Goal: Task Accomplishment & Management: Use online tool/utility

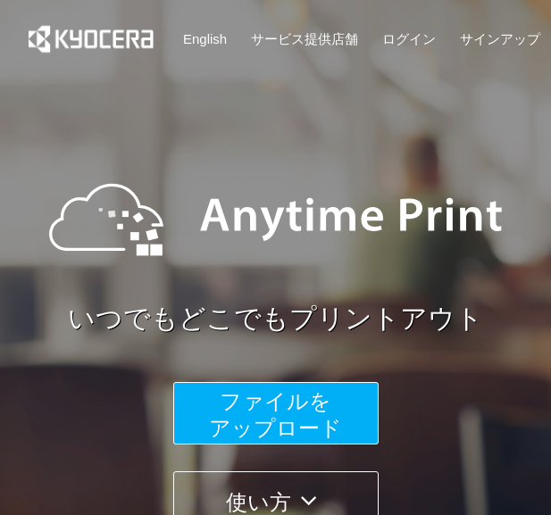
scroll to position [243, 0]
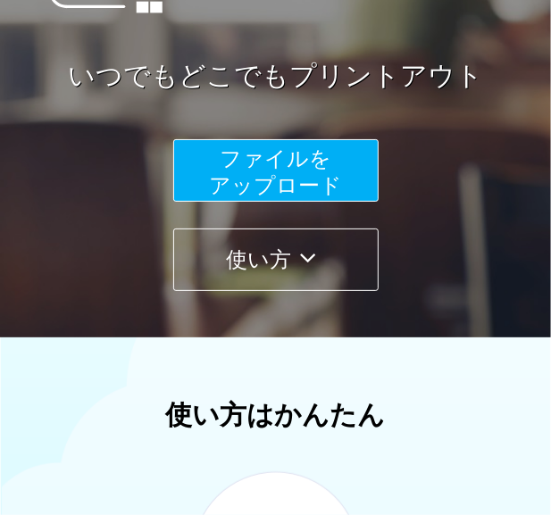
click at [270, 175] on span "ファイルを ​​アップロード" at bounding box center [275, 171] width 133 height 51
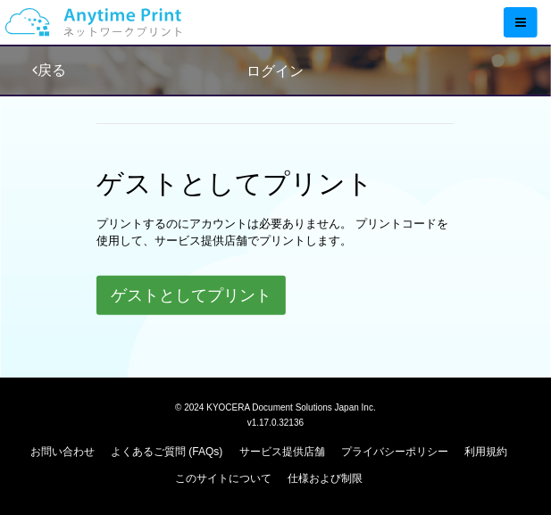
scroll to position [556, 0]
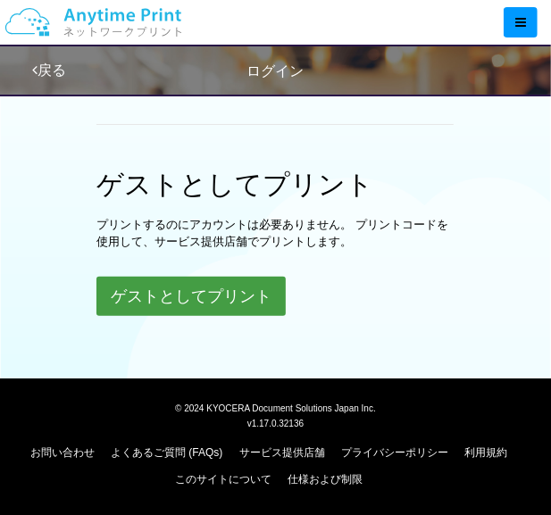
click at [187, 307] on button "ゲストとしてプリント" at bounding box center [190, 296] width 189 height 39
click at [196, 292] on button "ゲストとしてプリント" at bounding box center [190, 296] width 189 height 39
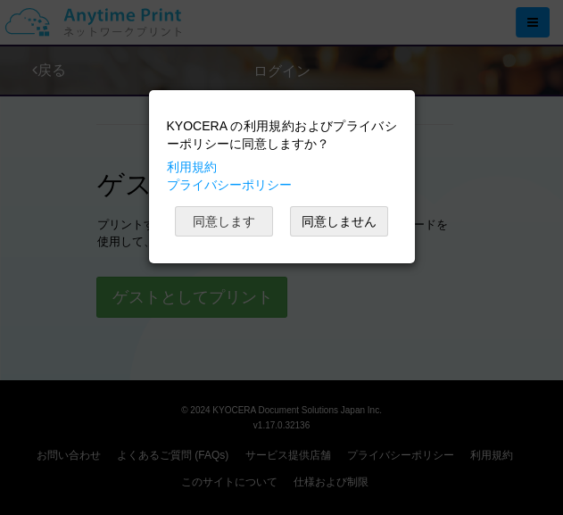
click at [245, 217] on button "同意します" at bounding box center [224, 221] width 98 height 30
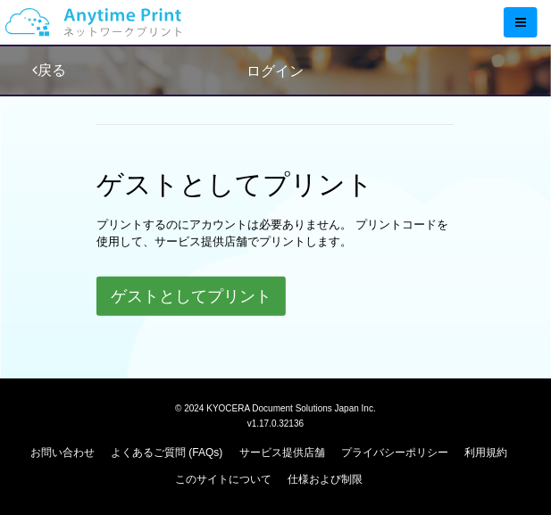
click at [243, 287] on button "ゲストとしてプリント" at bounding box center [190, 296] width 189 height 39
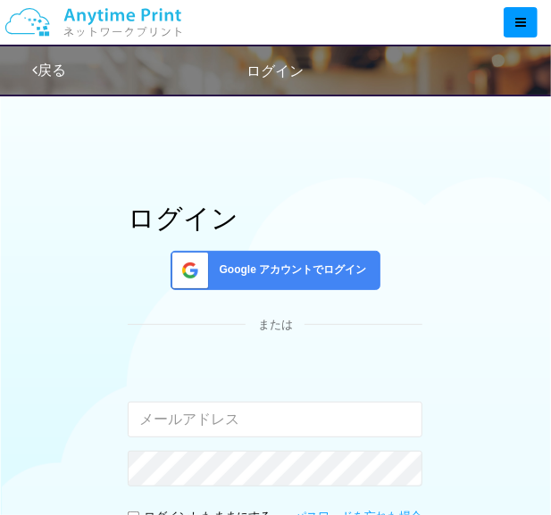
scroll to position [0, 0]
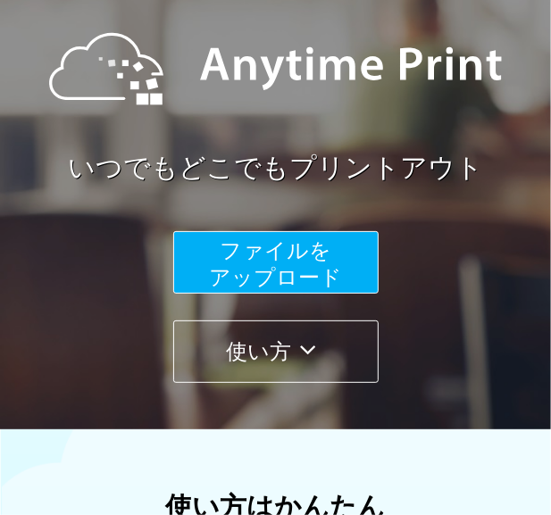
scroll to position [162, 0]
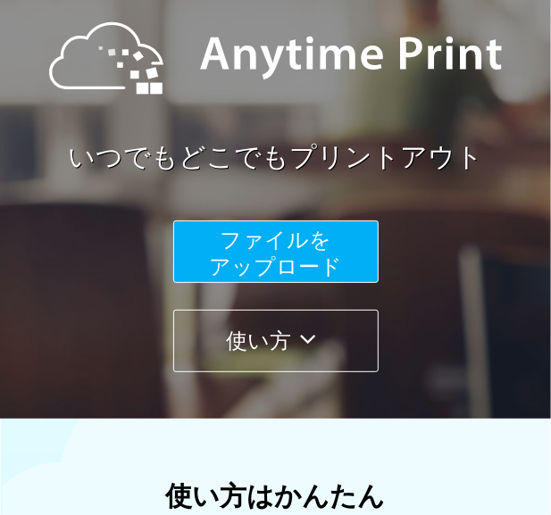
click at [257, 245] on span "ファイルを ​​アップロード" at bounding box center [275, 253] width 133 height 51
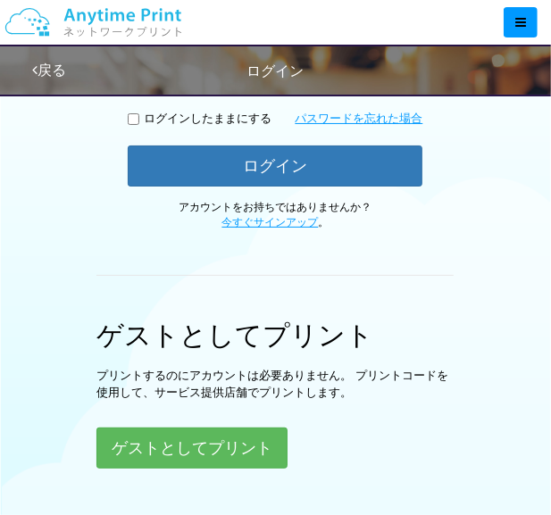
scroll to position [487, 0]
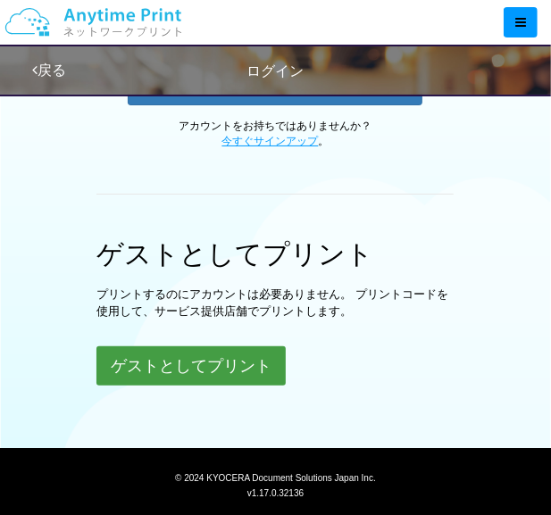
click at [212, 363] on button "ゲストとしてプリント" at bounding box center [190, 365] width 189 height 39
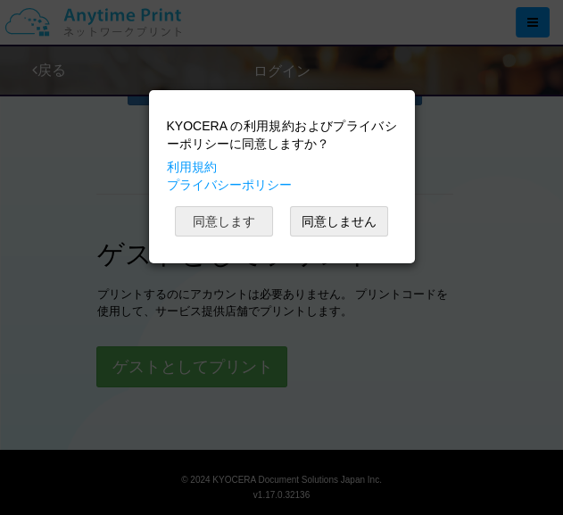
click at [227, 220] on button "同意します" at bounding box center [224, 221] width 98 height 30
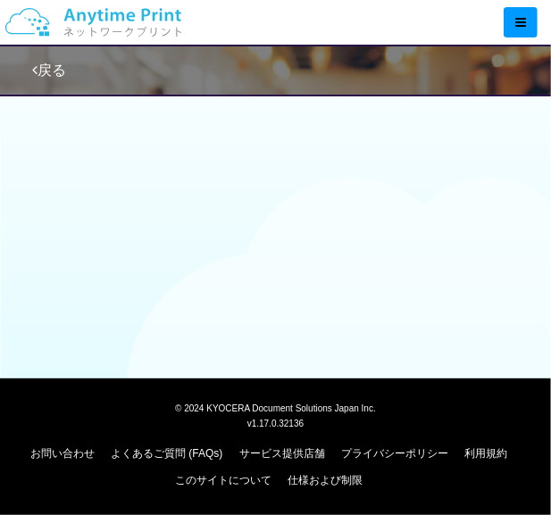
scroll to position [487, 0]
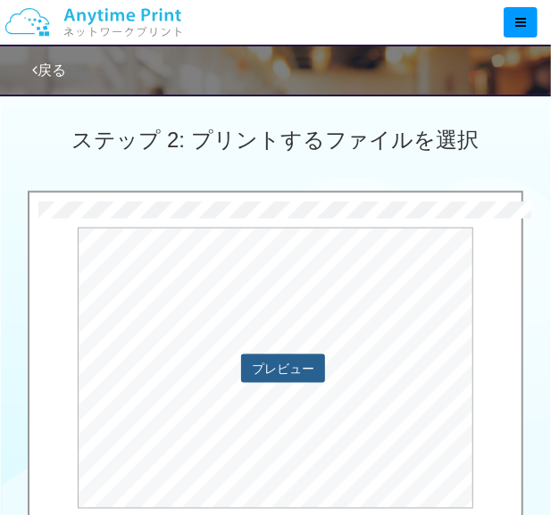
click at [265, 380] on button "プレビュー" at bounding box center [283, 368] width 84 height 29
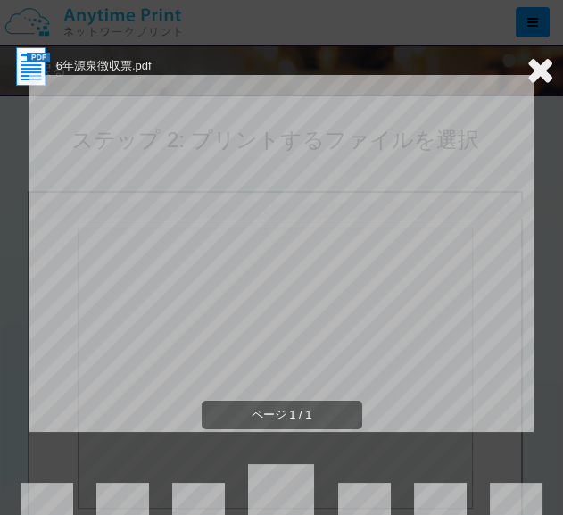
click at [527, 71] on icon at bounding box center [541, 70] width 28 height 36
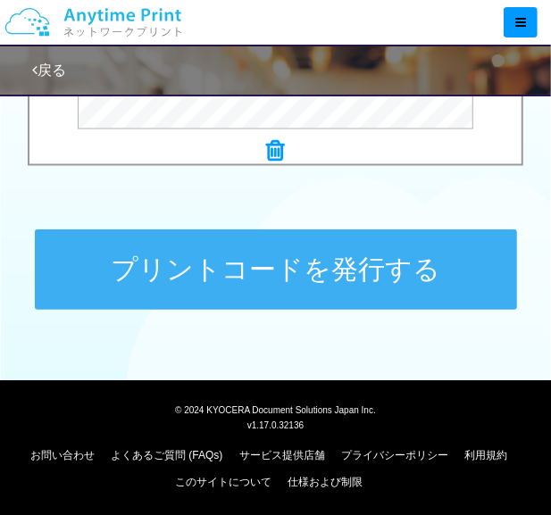
scroll to position [869, 0]
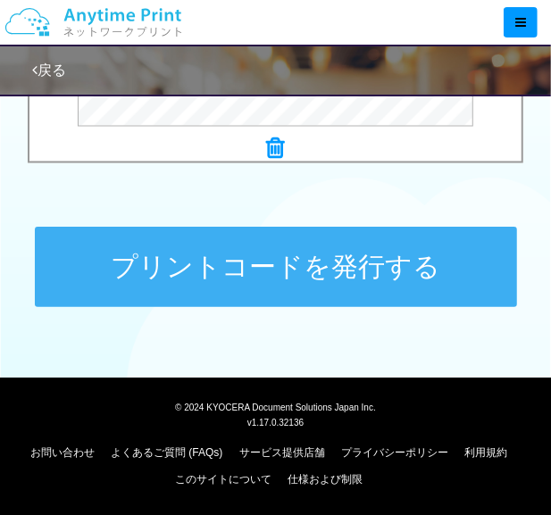
click at [270, 268] on button "プリントコードを発行する" at bounding box center [276, 267] width 482 height 80
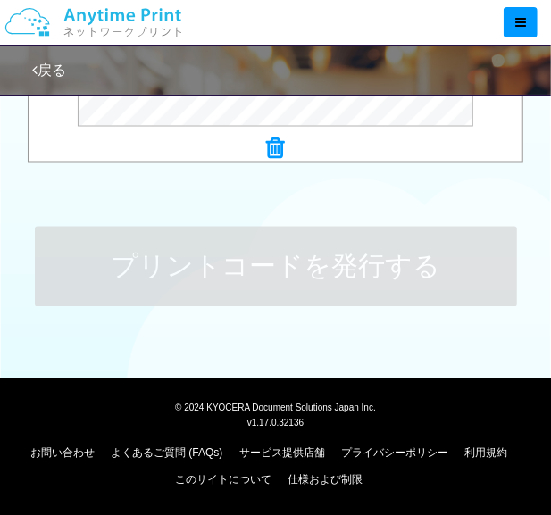
scroll to position [0, 0]
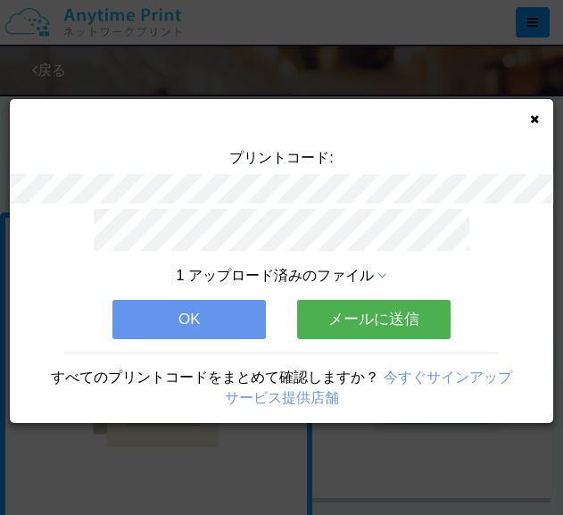
click at [188, 305] on button "OK" at bounding box center [189, 319] width 154 height 39
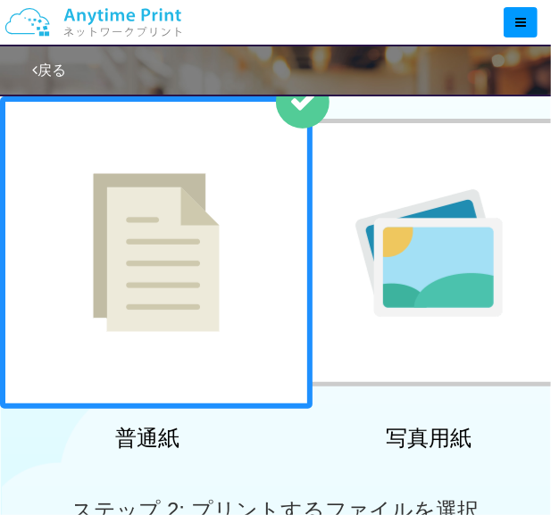
scroll to position [162, 0]
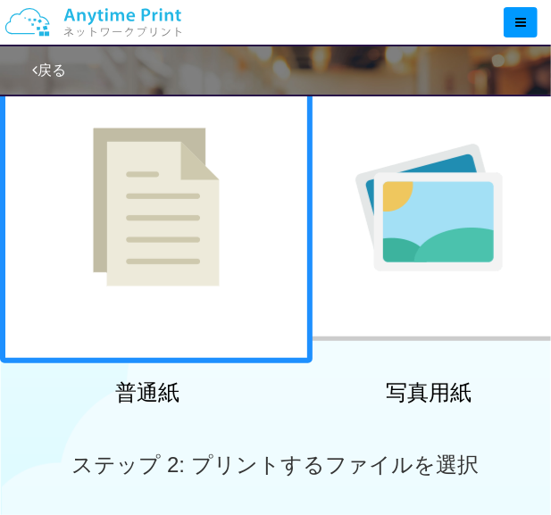
click at [180, 241] on img at bounding box center [156, 207] width 127 height 159
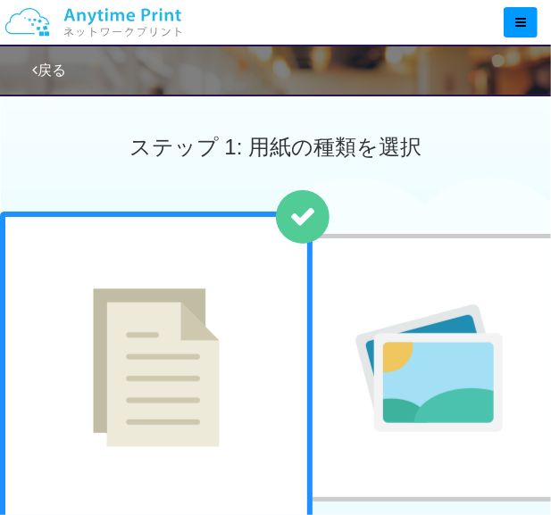
scroll to position [0, 0]
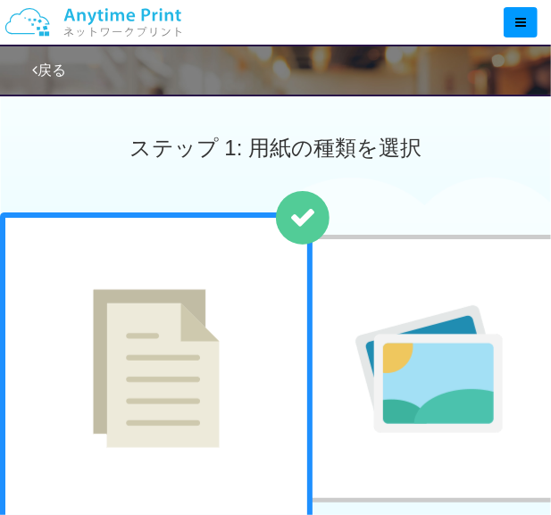
click at [38, 68] on link "戻る" at bounding box center [49, 69] width 34 height 15
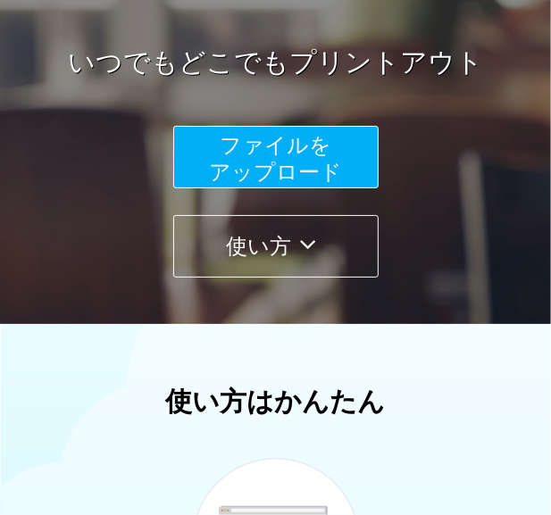
scroll to position [203, 0]
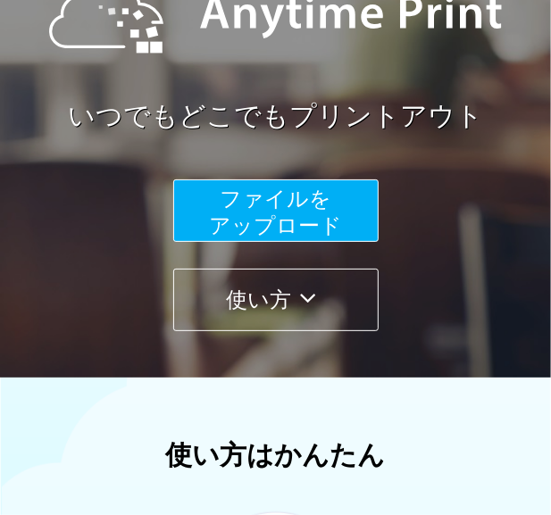
click at [312, 204] on span "ファイルを ​​アップロード" at bounding box center [275, 212] width 133 height 51
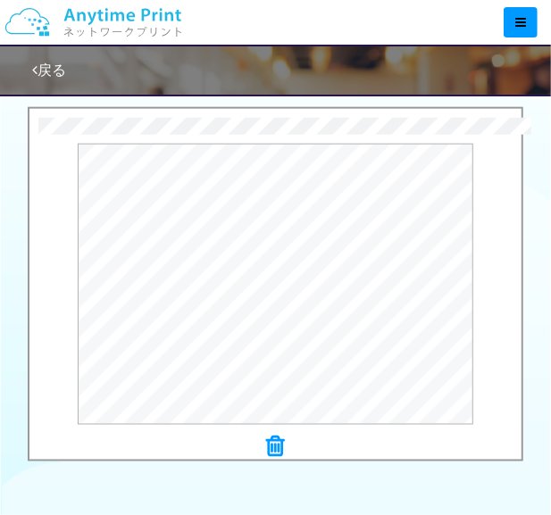
scroll to position [689, 0]
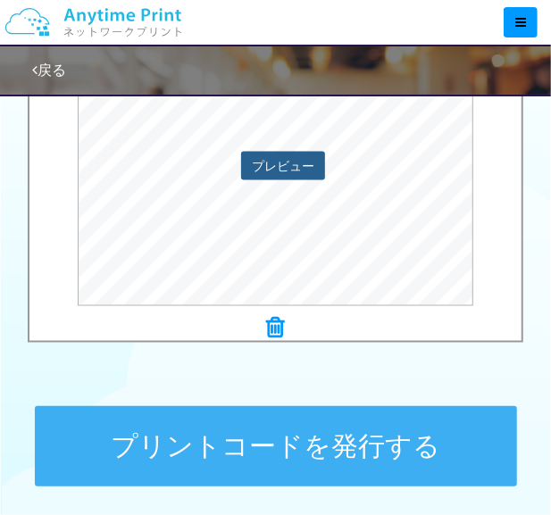
click at [288, 161] on button "プレビュー" at bounding box center [283, 166] width 84 height 29
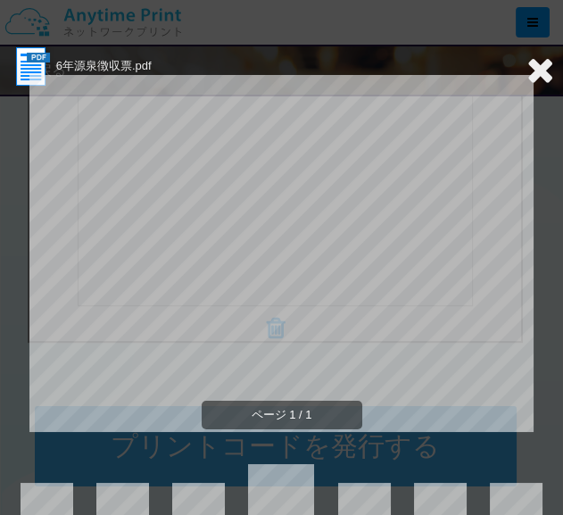
click at [527, 64] on icon at bounding box center [541, 70] width 28 height 36
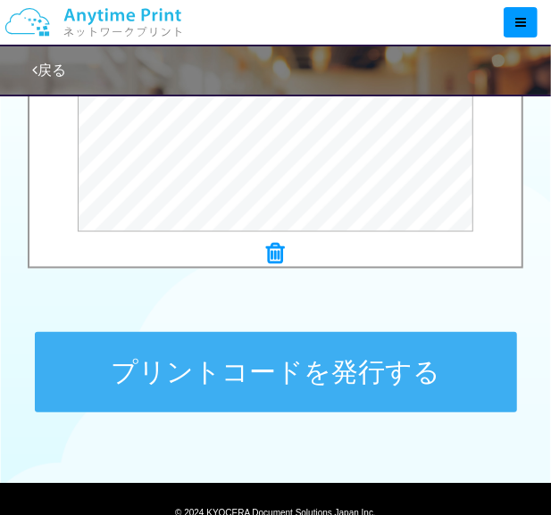
scroll to position [787, 0]
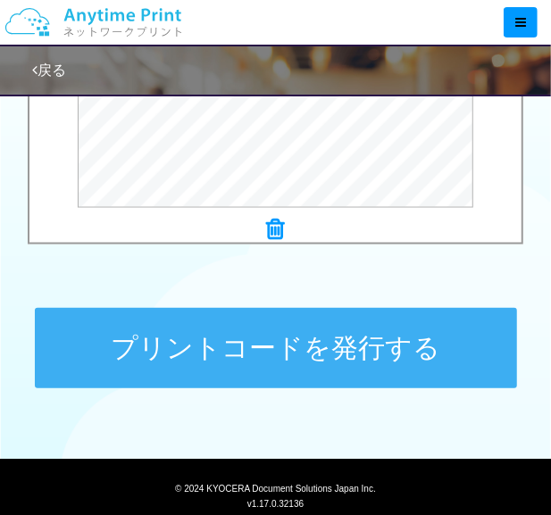
click at [272, 339] on button "プリントコードを発行する" at bounding box center [276, 348] width 482 height 80
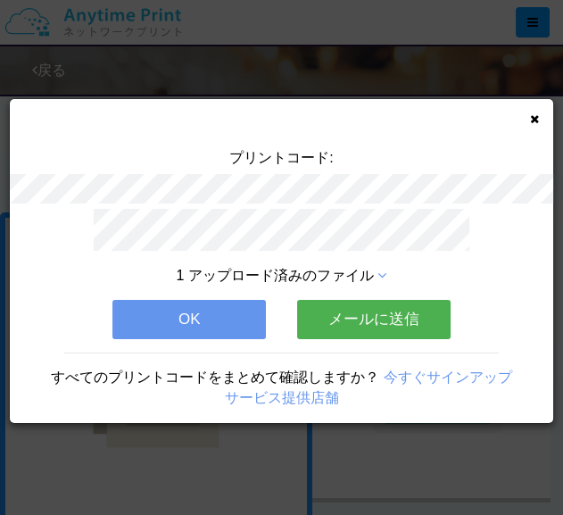
click at [195, 310] on button "OK" at bounding box center [189, 319] width 154 height 39
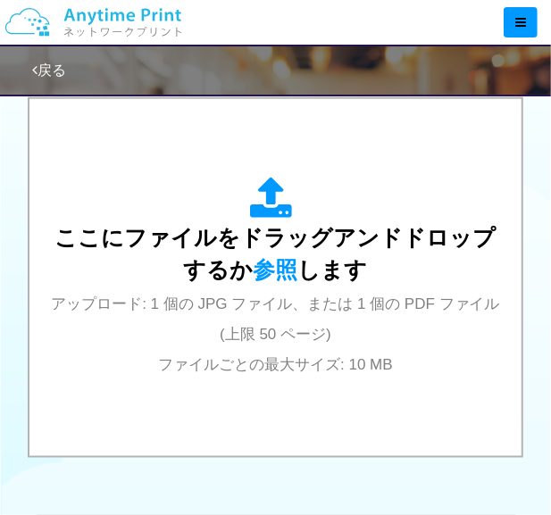
scroll to position [568, 0]
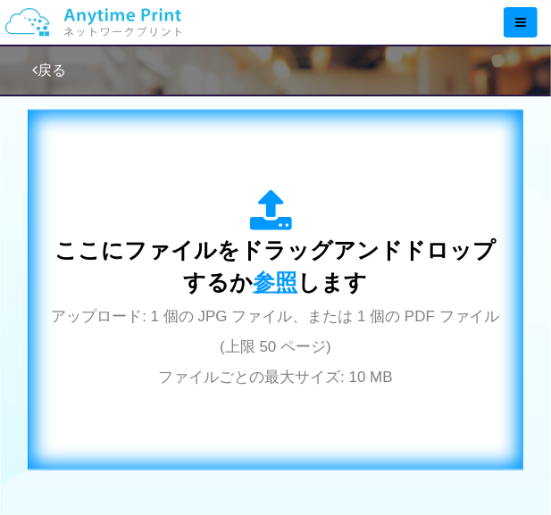
click at [262, 279] on span "参照" at bounding box center [275, 282] width 45 height 25
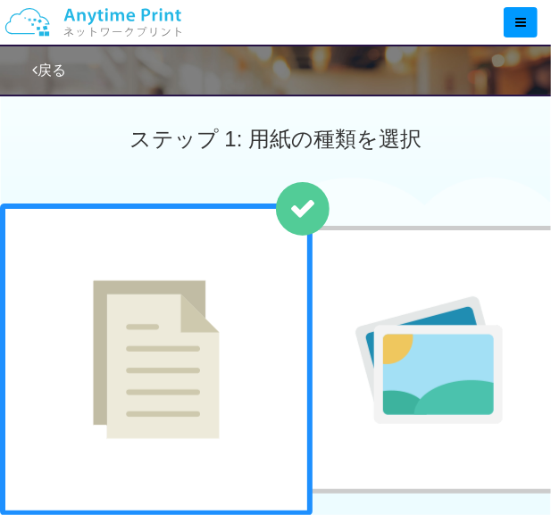
scroll to position [0, 0]
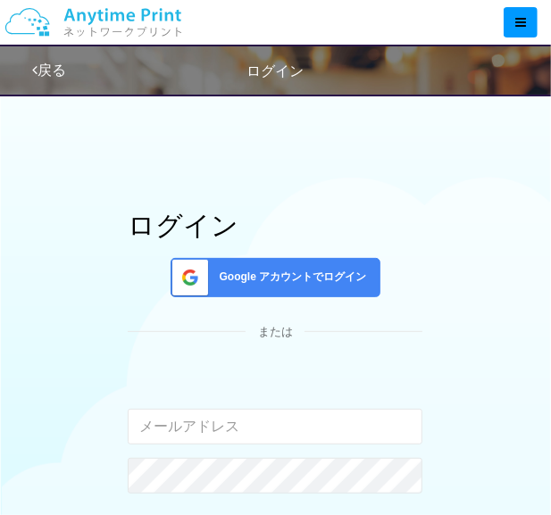
scroll to position [203, 0]
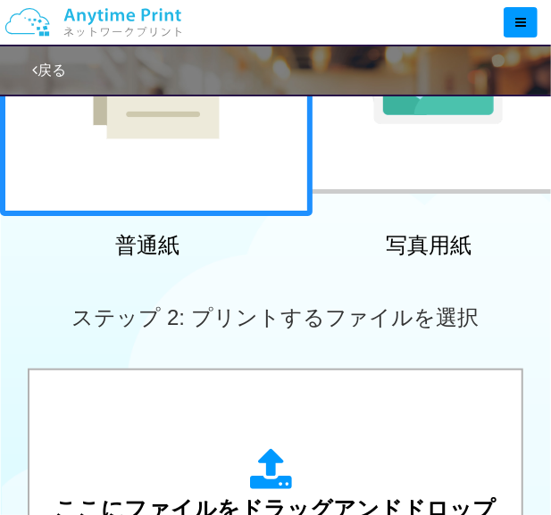
scroll to position [301, 0]
